Goal: Information Seeking & Learning: Learn about a topic

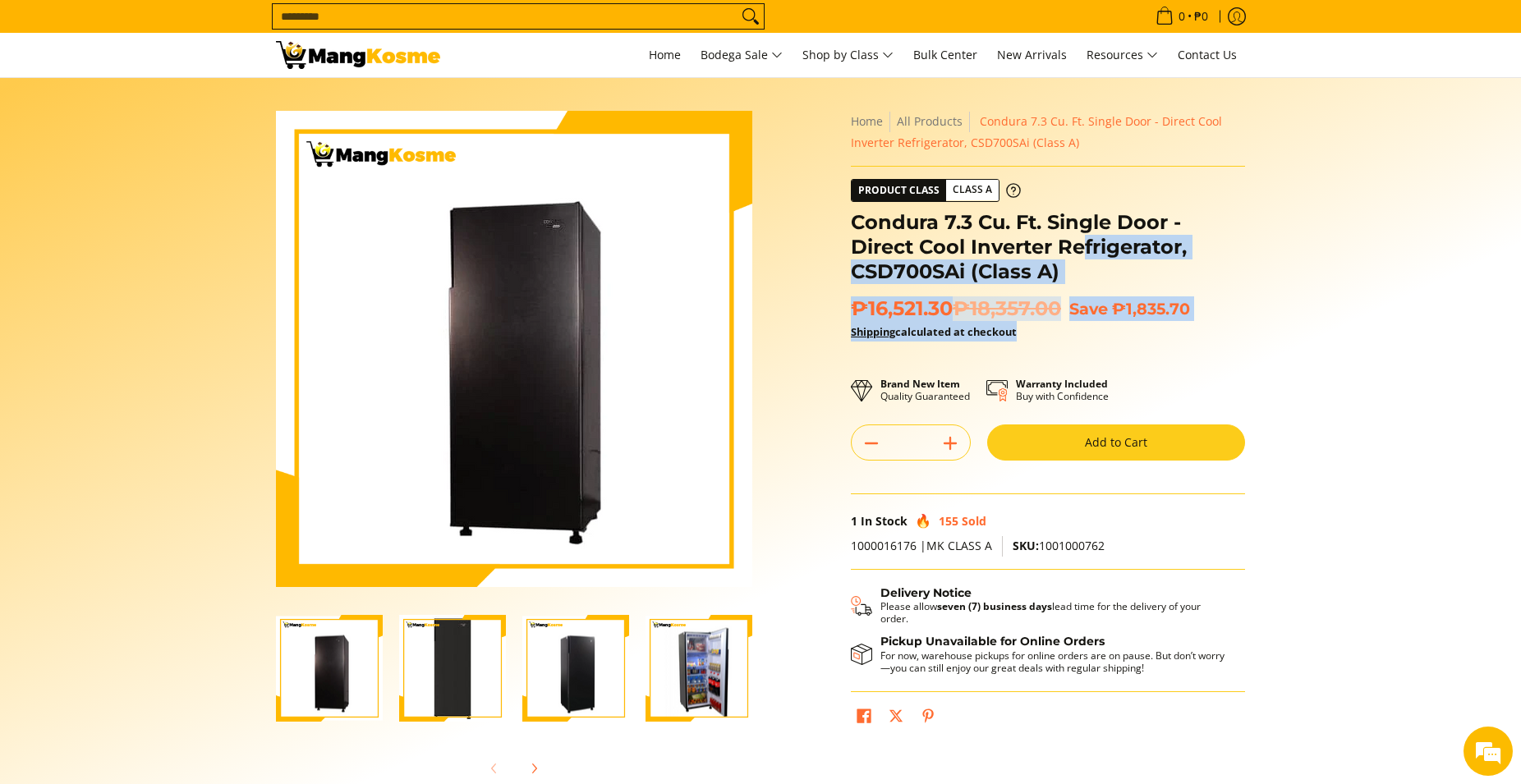
drag, startPoint x: 842, startPoint y: 211, endPoint x: 1079, endPoint y: 241, distance: 238.9
click at [1079, 241] on div "Skip to Main Content Enable zoom Disable zoom Enable zoom Disable zoom Enable z…" at bounding box center [760, 461] width 985 height 701
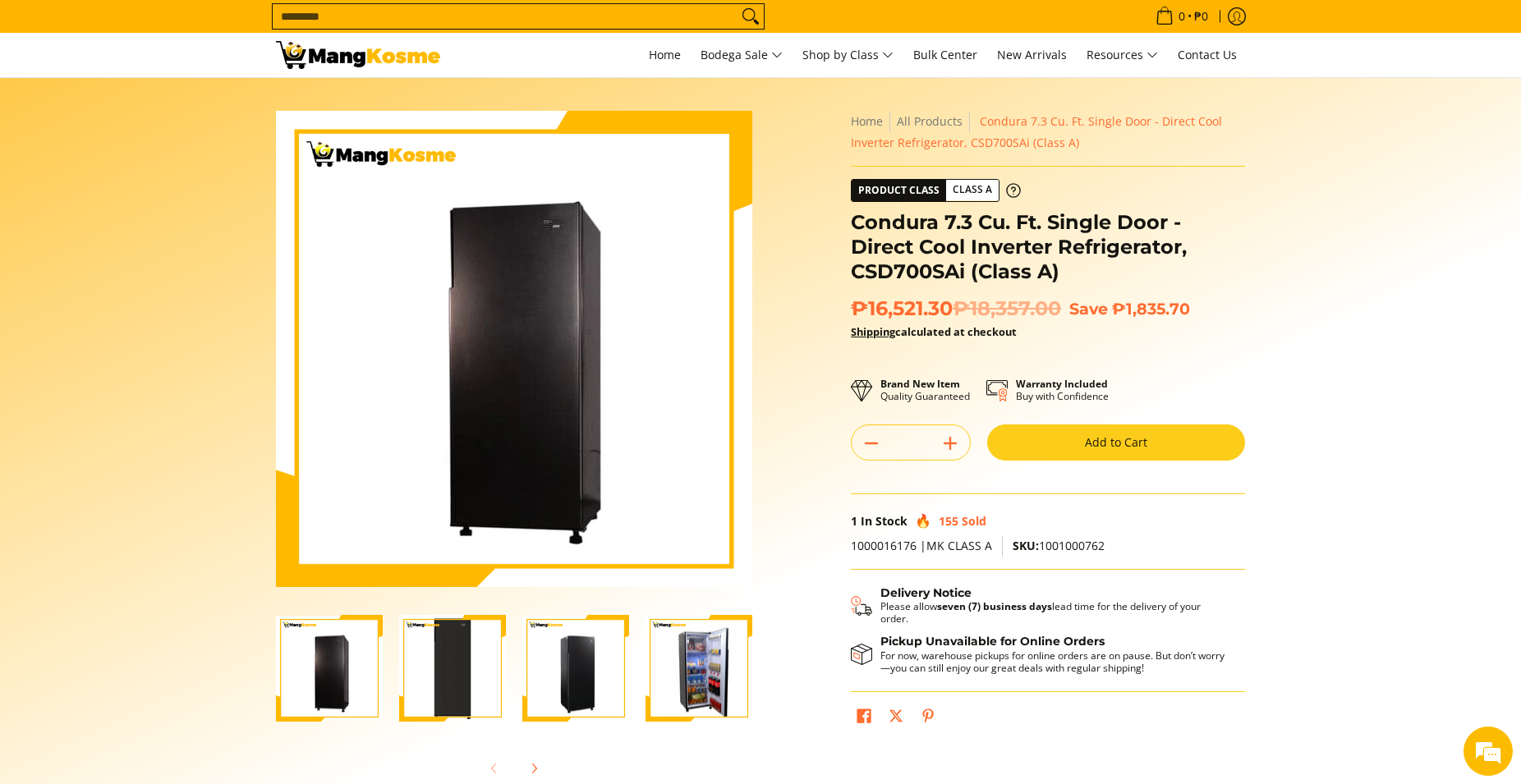
click at [1079, 241] on h1 "Condura 7.3 Cu. Ft. Single Door - Direct Cool Inverter Refrigerator, CSD700SAi …" at bounding box center [1048, 246] width 394 height 74
click at [1373, 213] on section "Skip to Main Content Enable zoom Disable zoom Enable zoom Disable zoom Enable z…" at bounding box center [760, 453] width 1521 height 750
drag, startPoint x: 666, startPoint y: 653, endPoint x: 678, endPoint y: 654, distance: 12.0
click at [667, 653] on img "Condura 7.3 Cu. Ft. Single Door - Direct Cool Inverter Refrigerator, CSD700SAi …" at bounding box center [699, 669] width 107 height 104
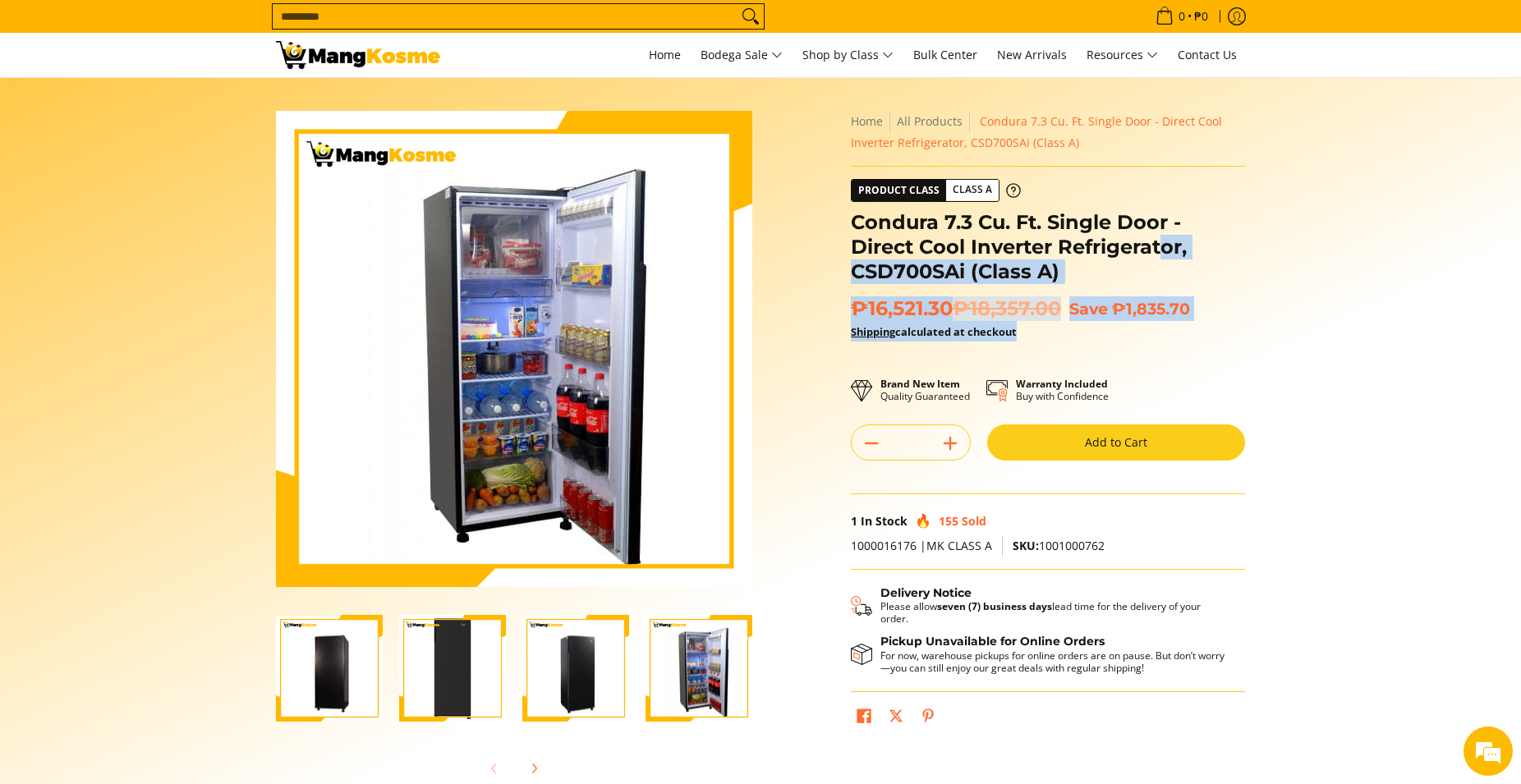
drag, startPoint x: 850, startPoint y: 221, endPoint x: 1162, endPoint y: 256, distance: 314.0
click at [1162, 256] on div "**********" at bounding box center [1048, 429] width 410 height 637
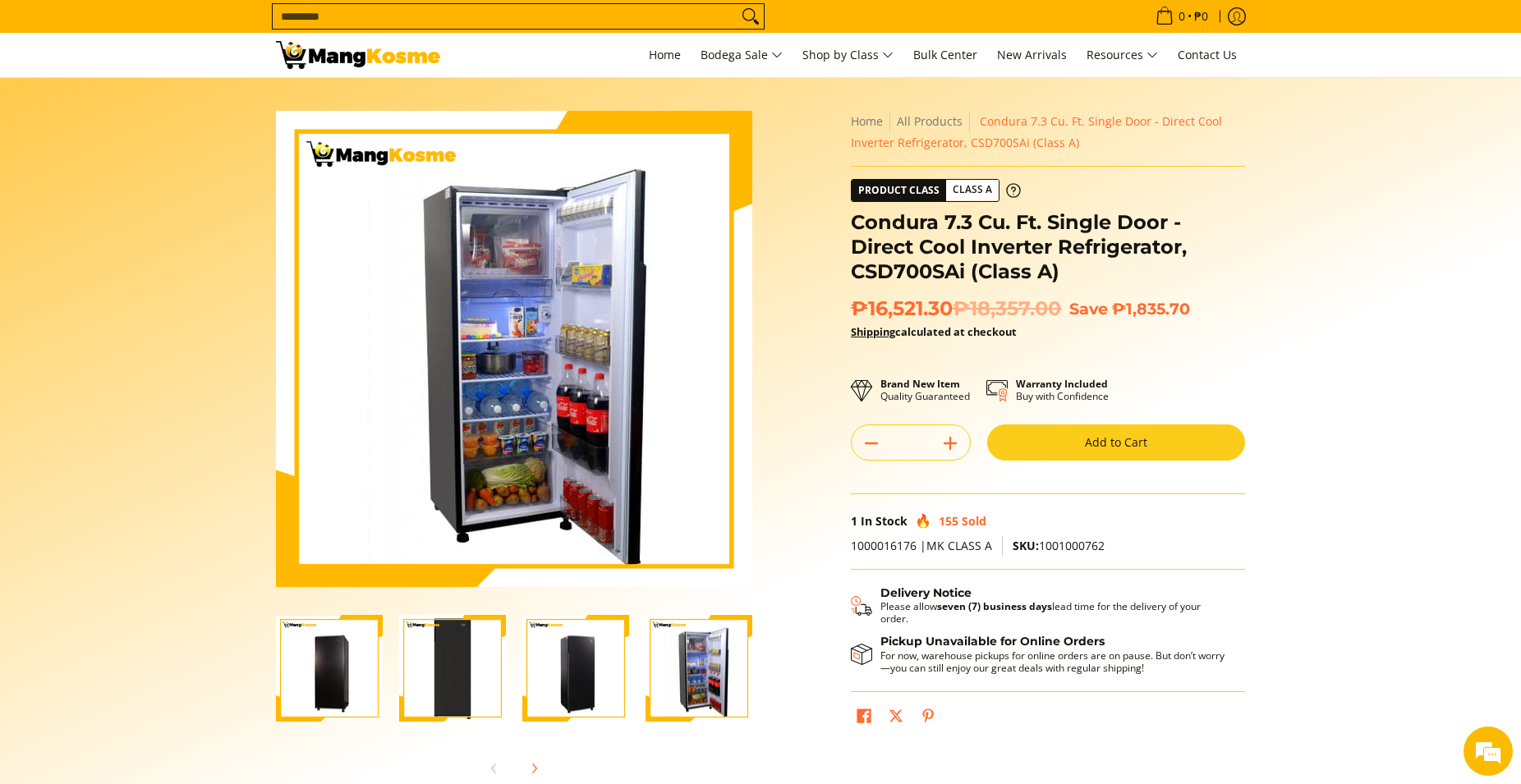
click at [1162, 256] on h1 "Condura 7.3 Cu. Ft. Single Door - Direct Cool Inverter Refrigerator, CSD700SAi …" at bounding box center [1048, 246] width 394 height 74
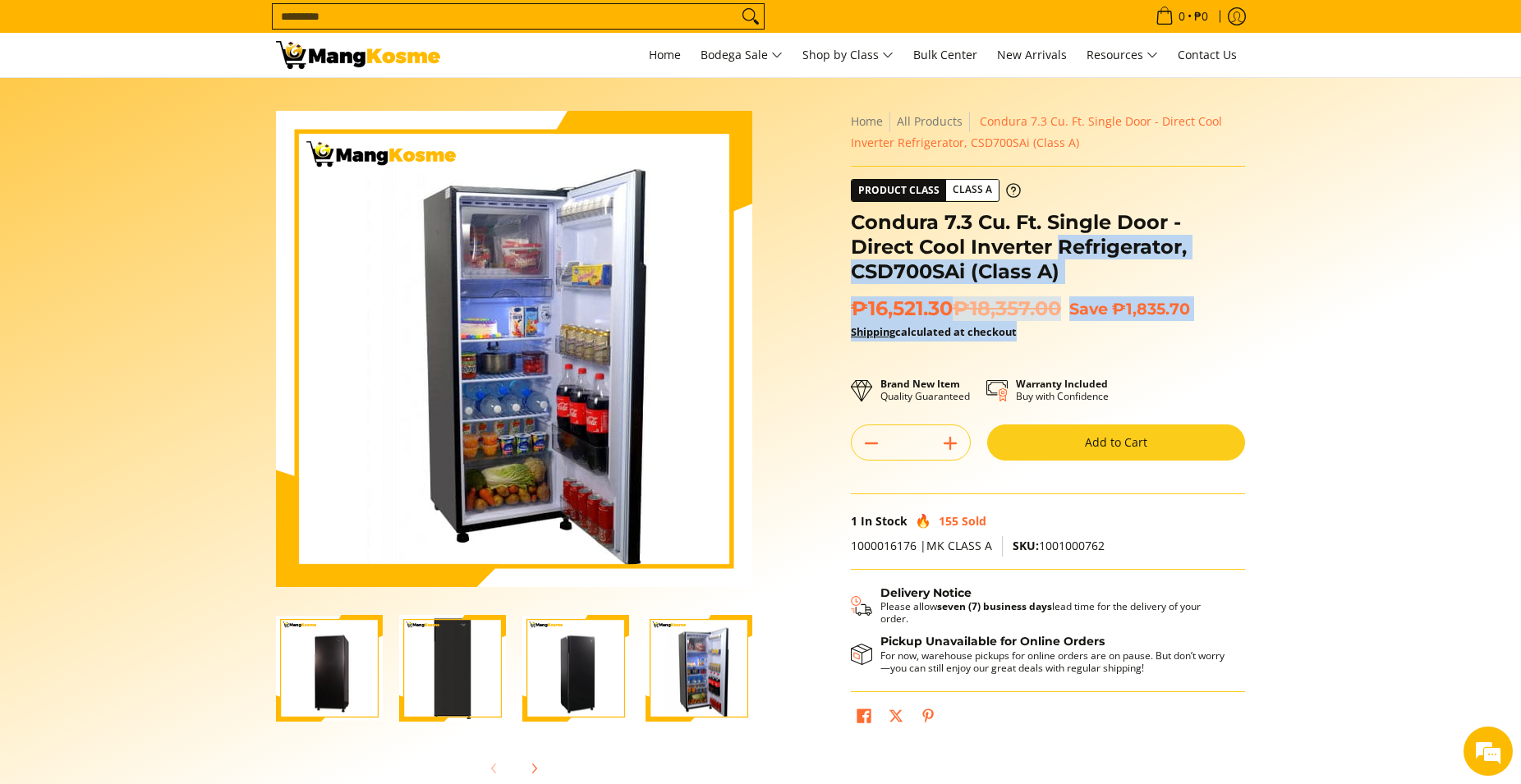
drag, startPoint x: 849, startPoint y: 210, endPoint x: 1061, endPoint y: 249, distance: 215.6
click at [1061, 249] on div "**********" at bounding box center [1048, 429] width 410 height 637
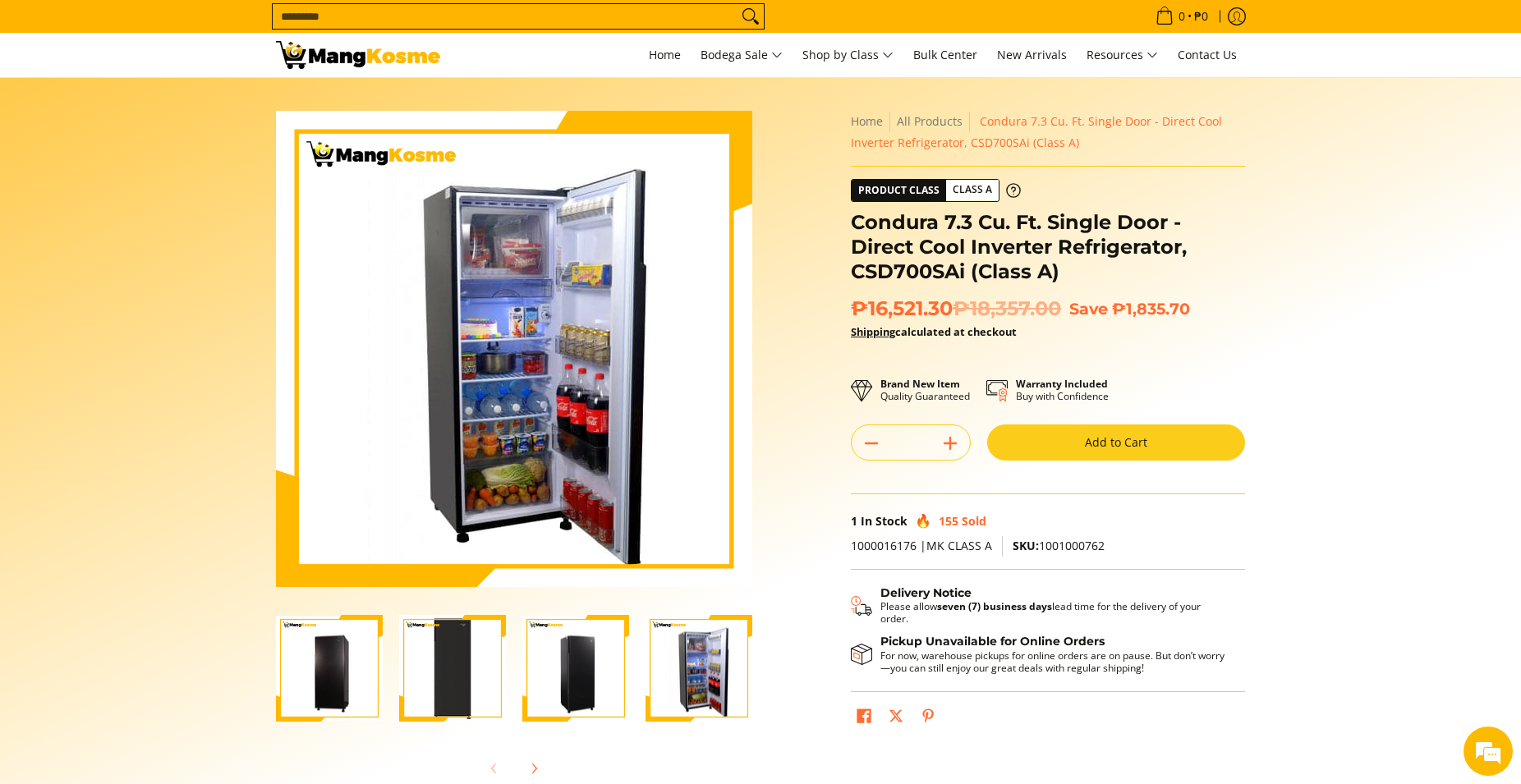
click at [1061, 249] on h1 "Condura 7.3 Cu. Ft. Single Door - Direct Cool Inverter Refrigerator, CSD700SAi …" at bounding box center [1048, 246] width 394 height 74
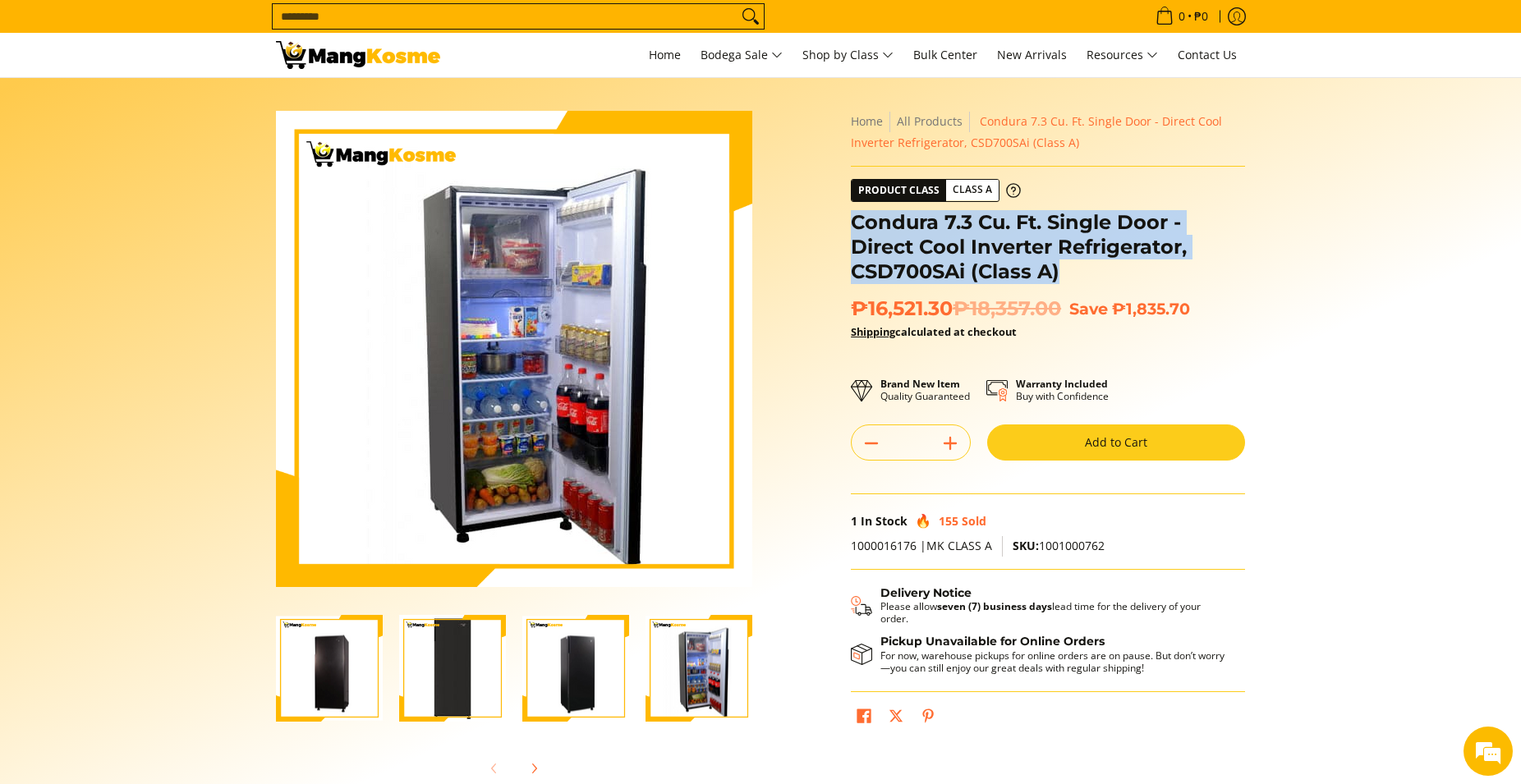
drag, startPoint x: 1058, startPoint y: 271, endPoint x: 853, endPoint y: 214, distance: 212.8
click at [853, 214] on h1 "Condura 7.3 Cu. Ft. Single Door - Direct Cool Inverter Refrigerator, CSD700SAi …" at bounding box center [1048, 246] width 394 height 74
copy h1 "Condura 7.3 Cu. Ft. Single Door - Direct Cool Inverter Refrigerator, CSD700SAi …"
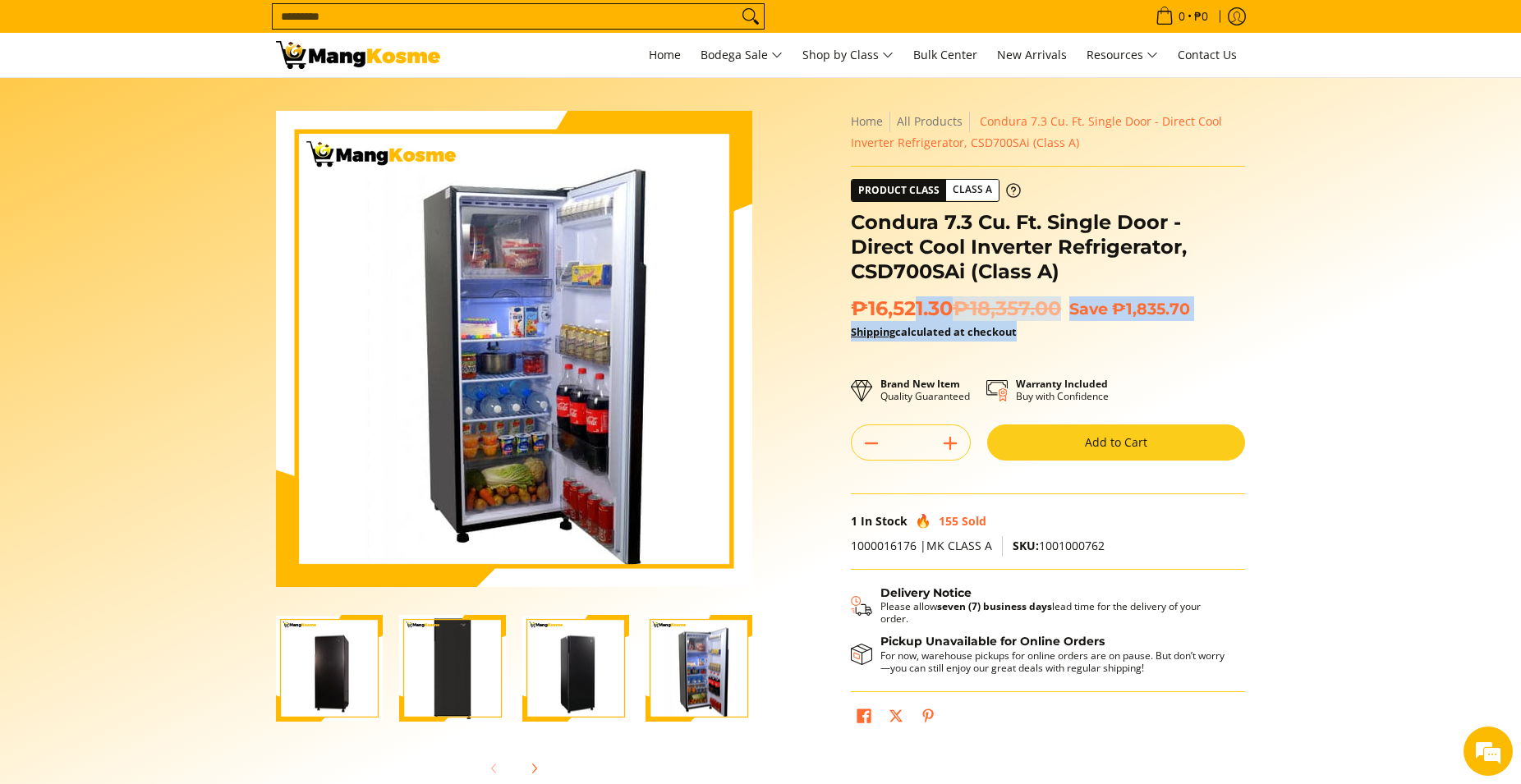
drag, startPoint x: 847, startPoint y: 307, endPoint x: 917, endPoint y: 311, distance: 70.1
click at [917, 311] on div "**********" at bounding box center [1048, 429] width 410 height 637
drag, startPoint x: 917, startPoint y: 311, endPoint x: 860, endPoint y: 309, distance: 57.0
click at [916, 311] on span "₱16,521.30 ₱18,357.00" at bounding box center [956, 308] width 210 height 25
drag, startPoint x: 869, startPoint y: 307, endPoint x: 948, endPoint y: 270, distance: 87.2
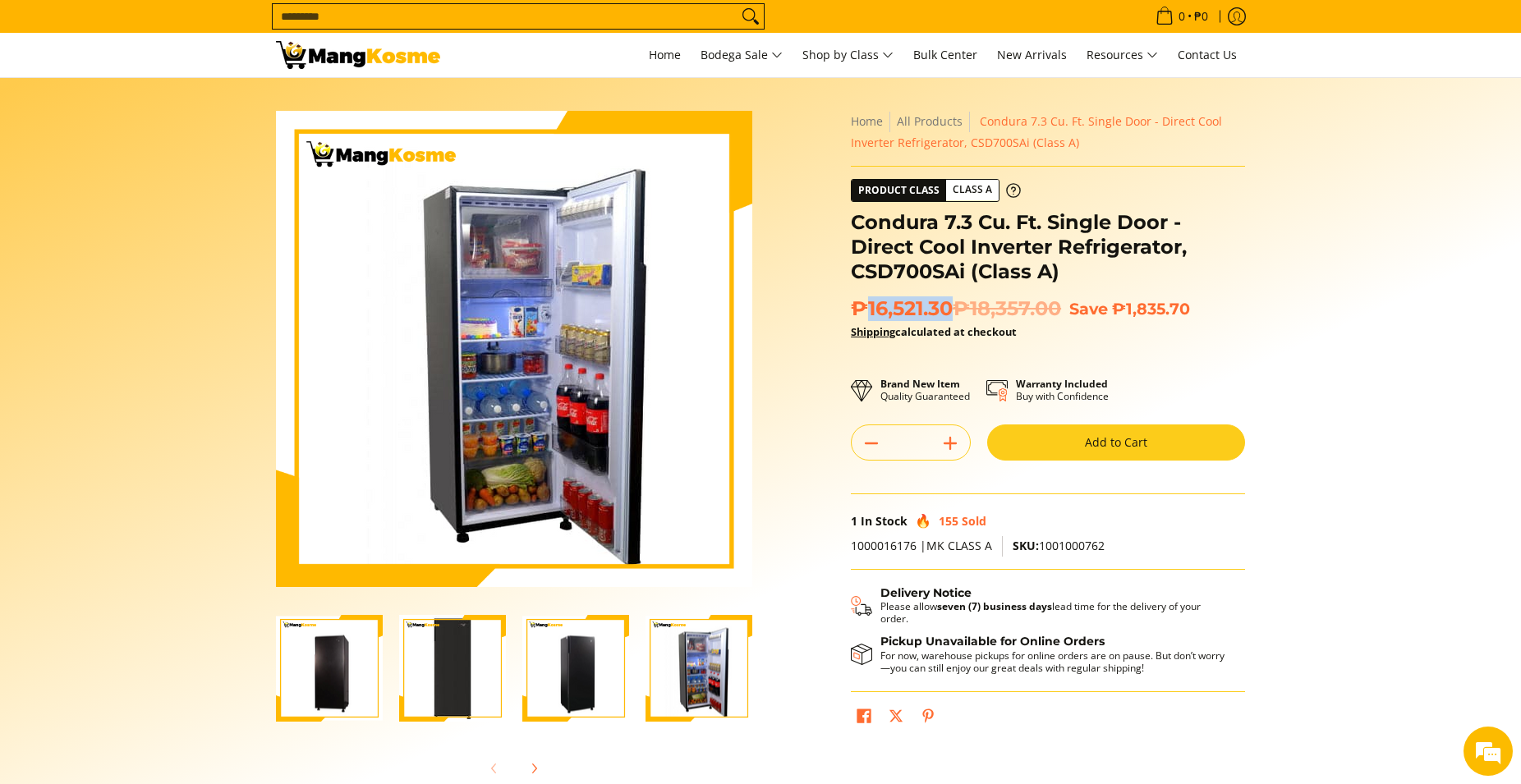
click at [950, 310] on span "₱16,521.30 ₱18,357.00" at bounding box center [956, 308] width 210 height 25
copy span "16,521.30"
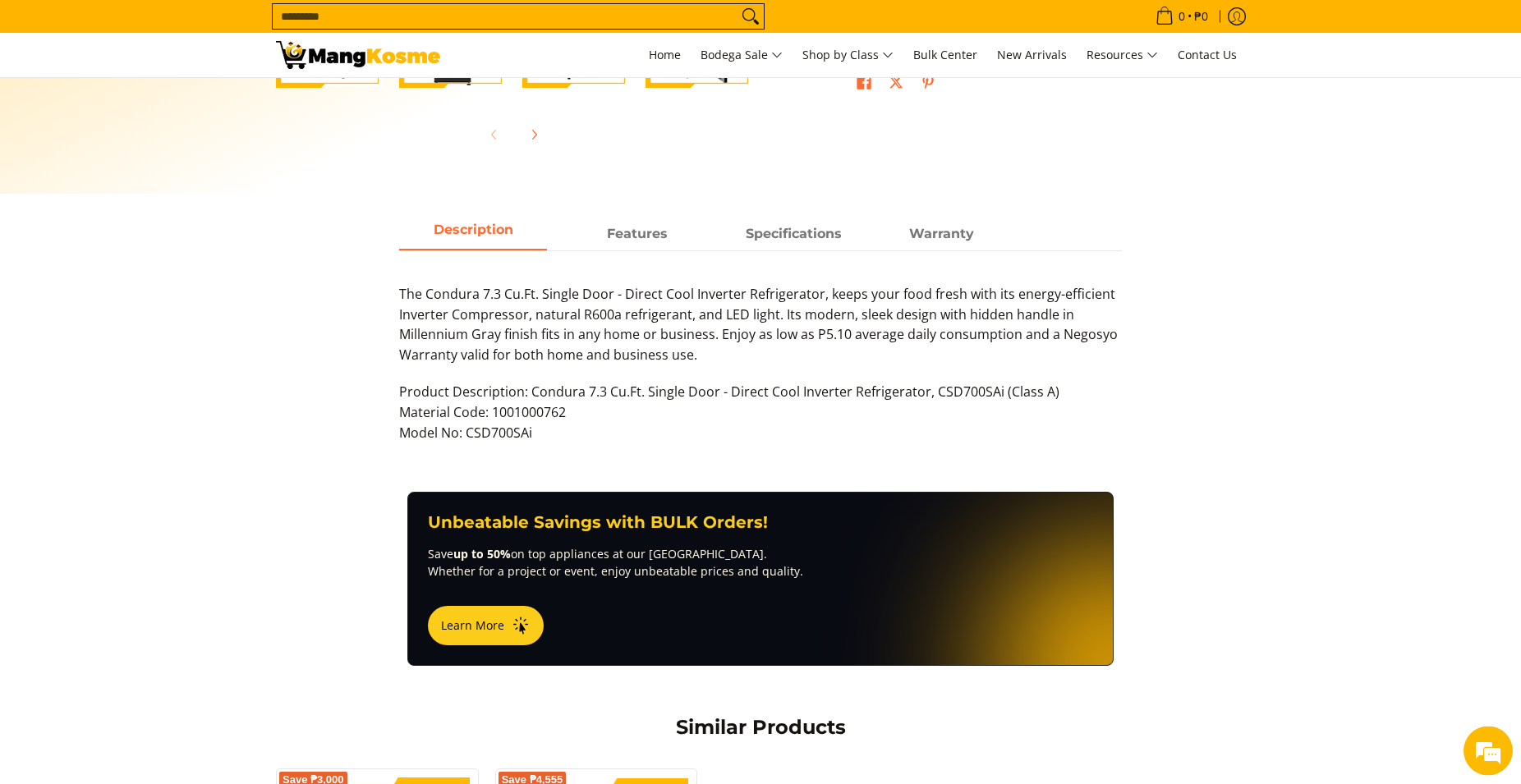
scroll to position [587, 0]
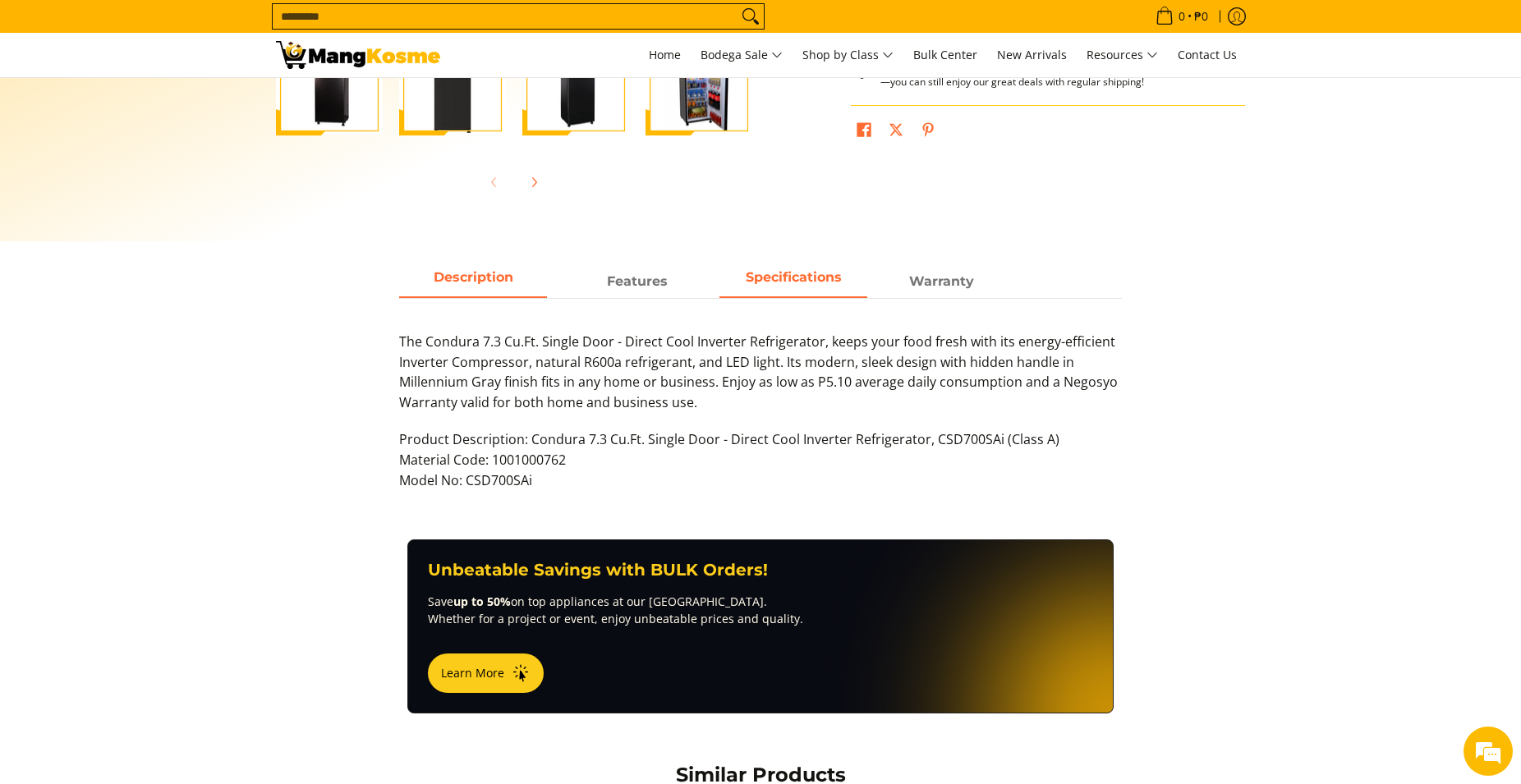
click at [820, 285] on span "Specifications" at bounding box center [793, 282] width 148 height 29
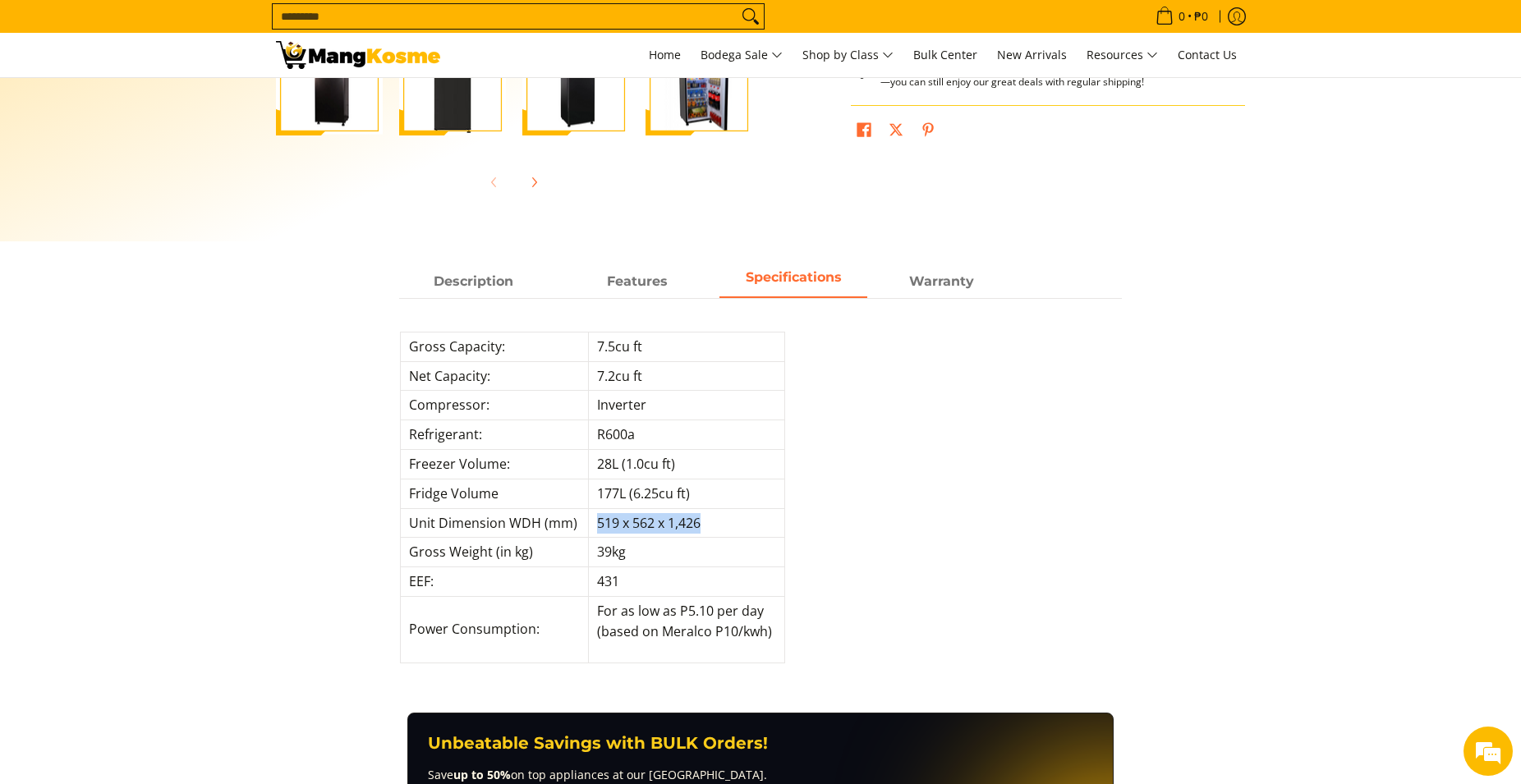
drag, startPoint x: 601, startPoint y: 526, endPoint x: 718, endPoint y: 519, distance: 117.2
click at [718, 519] on td "519 x 562 x 1,426" at bounding box center [687, 523] width 196 height 29
copy td "519 x 562 x 1,426"
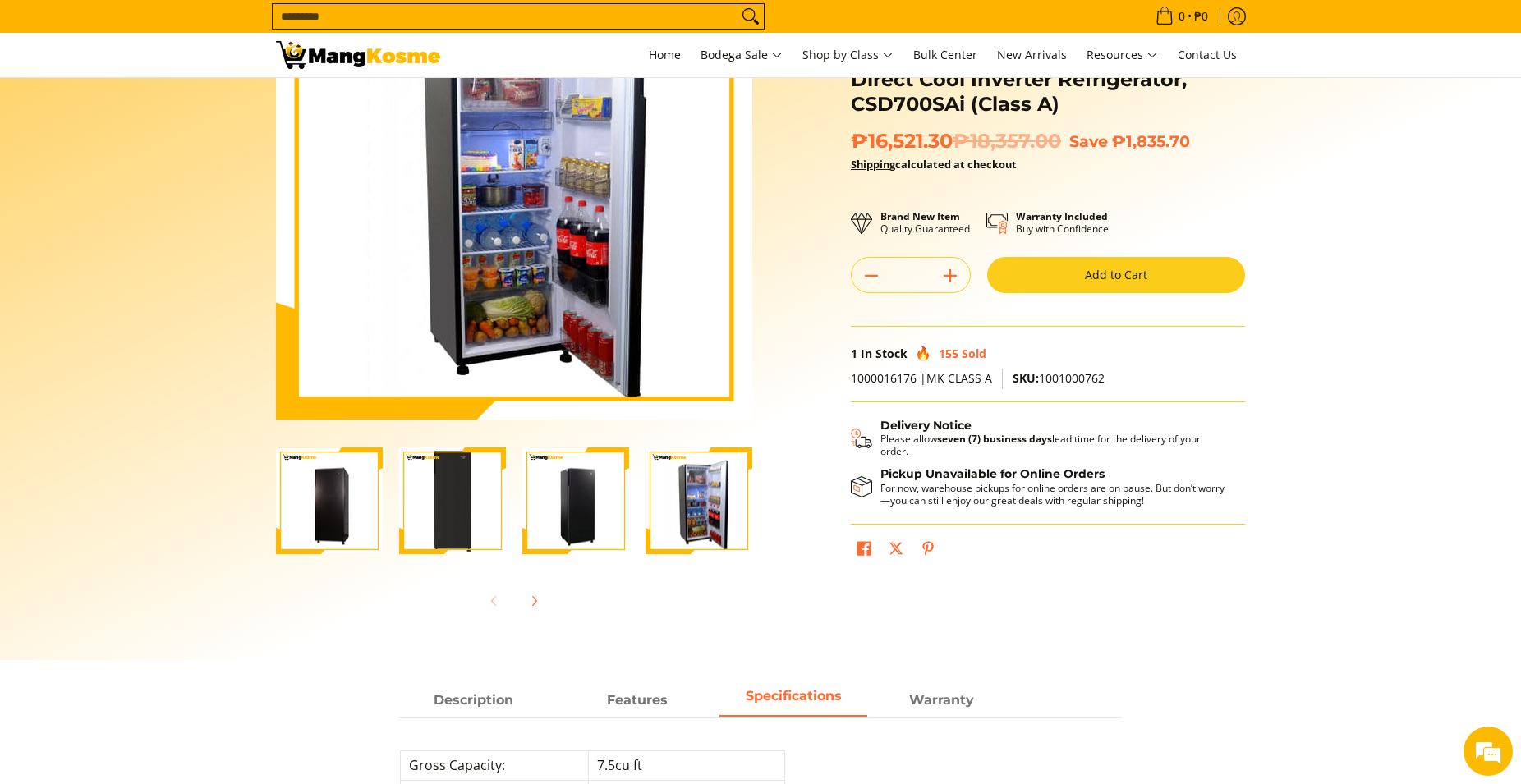
scroll to position [0, 0]
